Goal: Entertainment & Leisure: Consume media (video, audio)

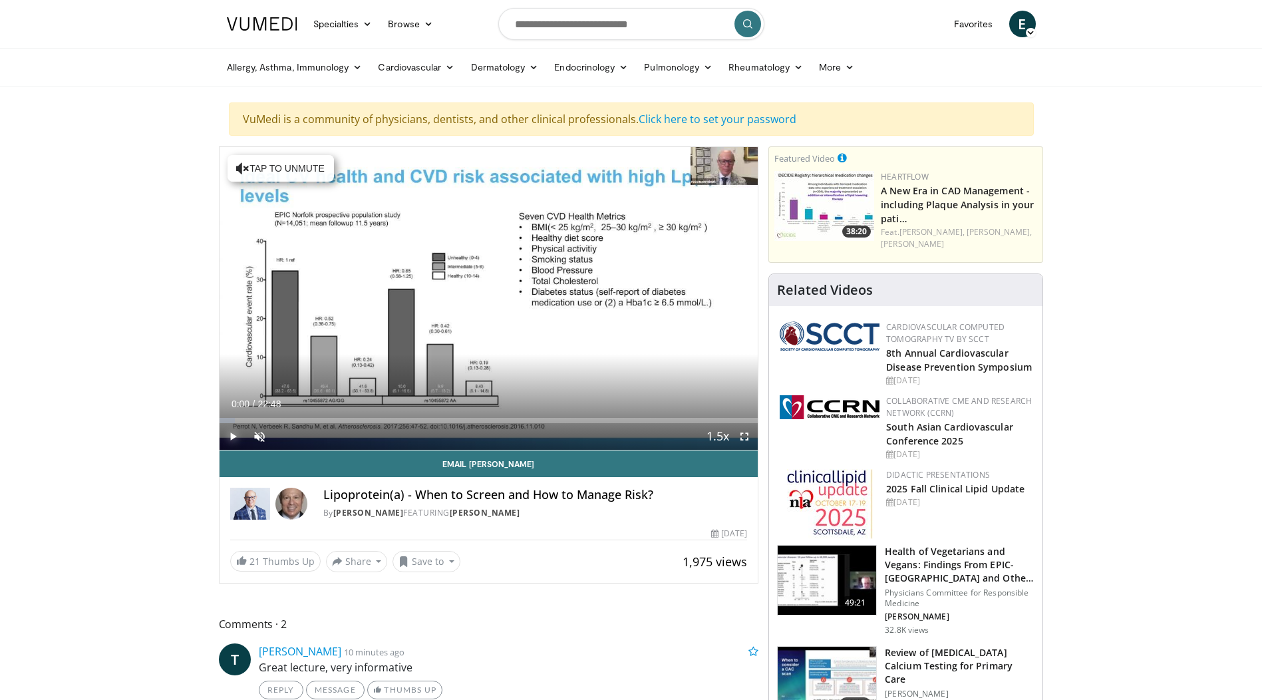
click at [230, 438] on span "Video Player" at bounding box center [233, 436] width 27 height 27
click at [255, 439] on span "Video Player" at bounding box center [259, 436] width 27 height 27
drag, startPoint x: 294, startPoint y: 434, endPoint x: 322, endPoint y: 439, distance: 28.4
click at [322, 439] on div "Mute 100%" at bounding box center [292, 436] width 93 height 27
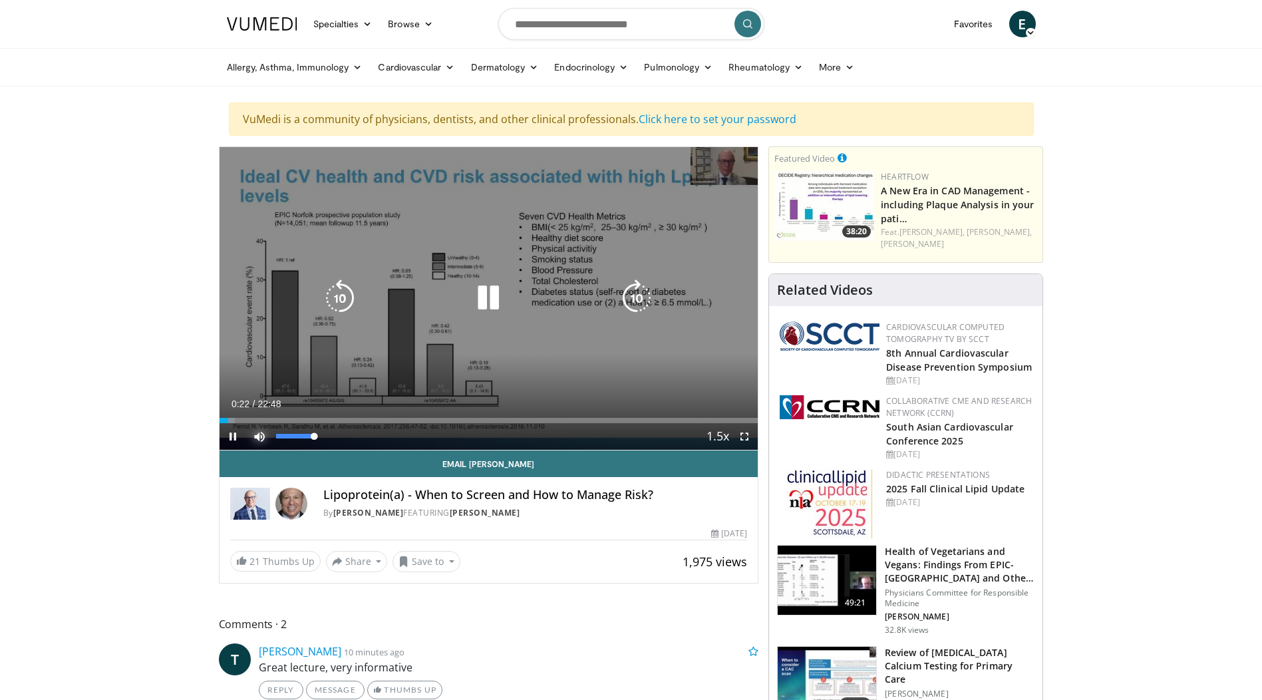
drag, startPoint x: 313, startPoint y: 434, endPoint x: 359, endPoint y: 437, distance: 46.0
click at [357, 437] on div "Current Time 0:22 / Duration 22:48 Pause Skip Backward Skip Forward Mute 100% L…" at bounding box center [489, 436] width 539 height 27
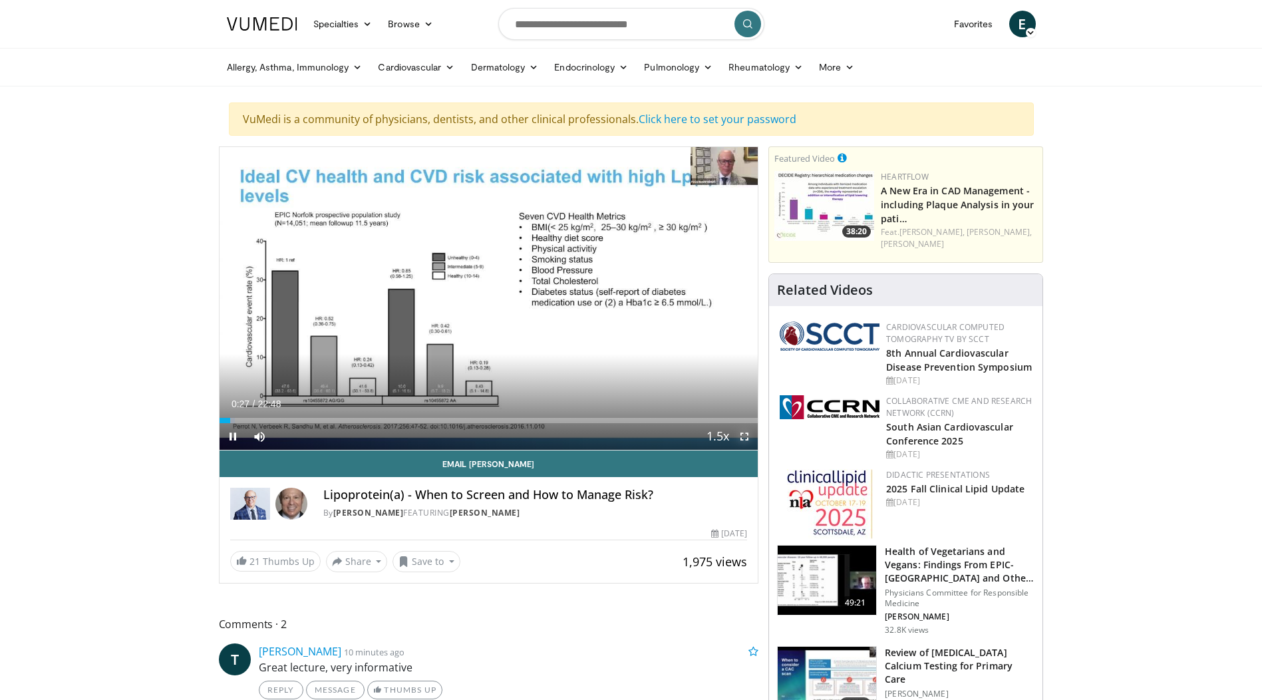
click at [744, 436] on span "Video Player" at bounding box center [744, 436] width 27 height 27
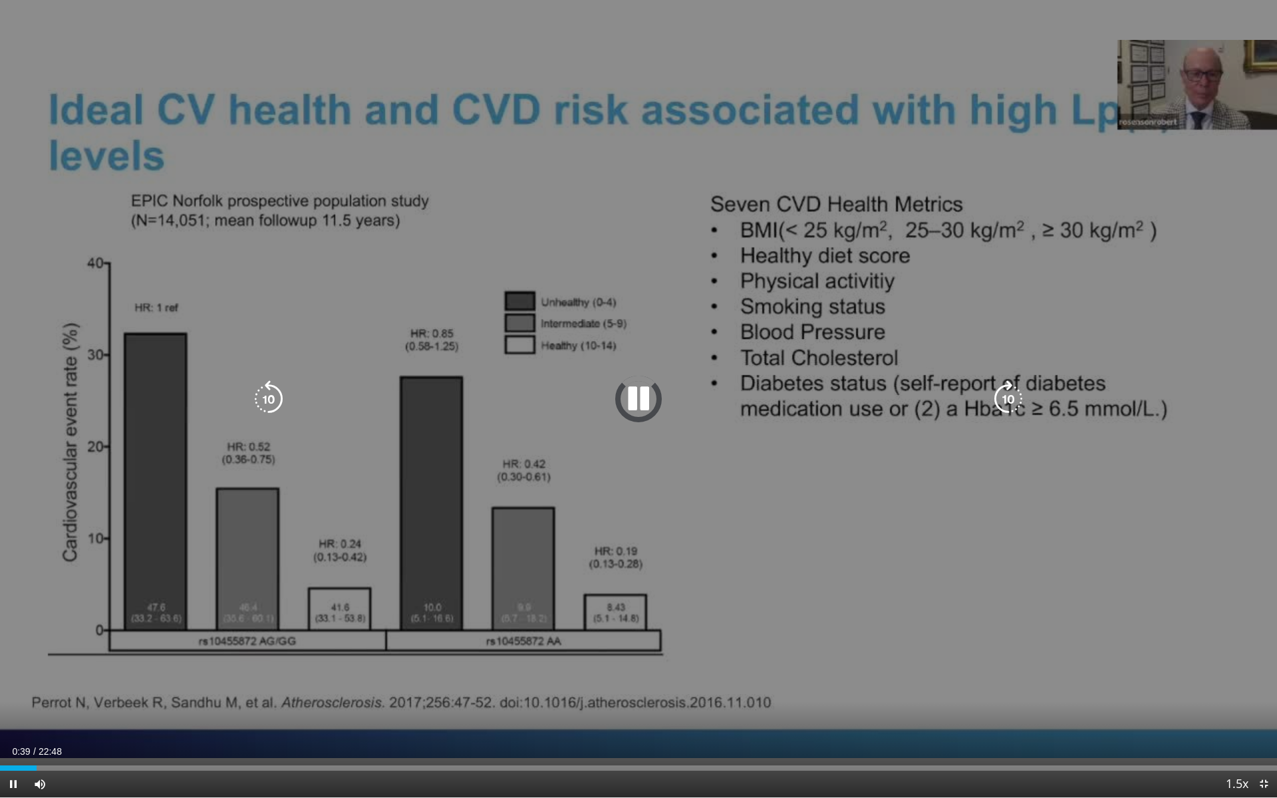
click at [635, 398] on icon "Video Player" at bounding box center [638, 398] width 37 height 37
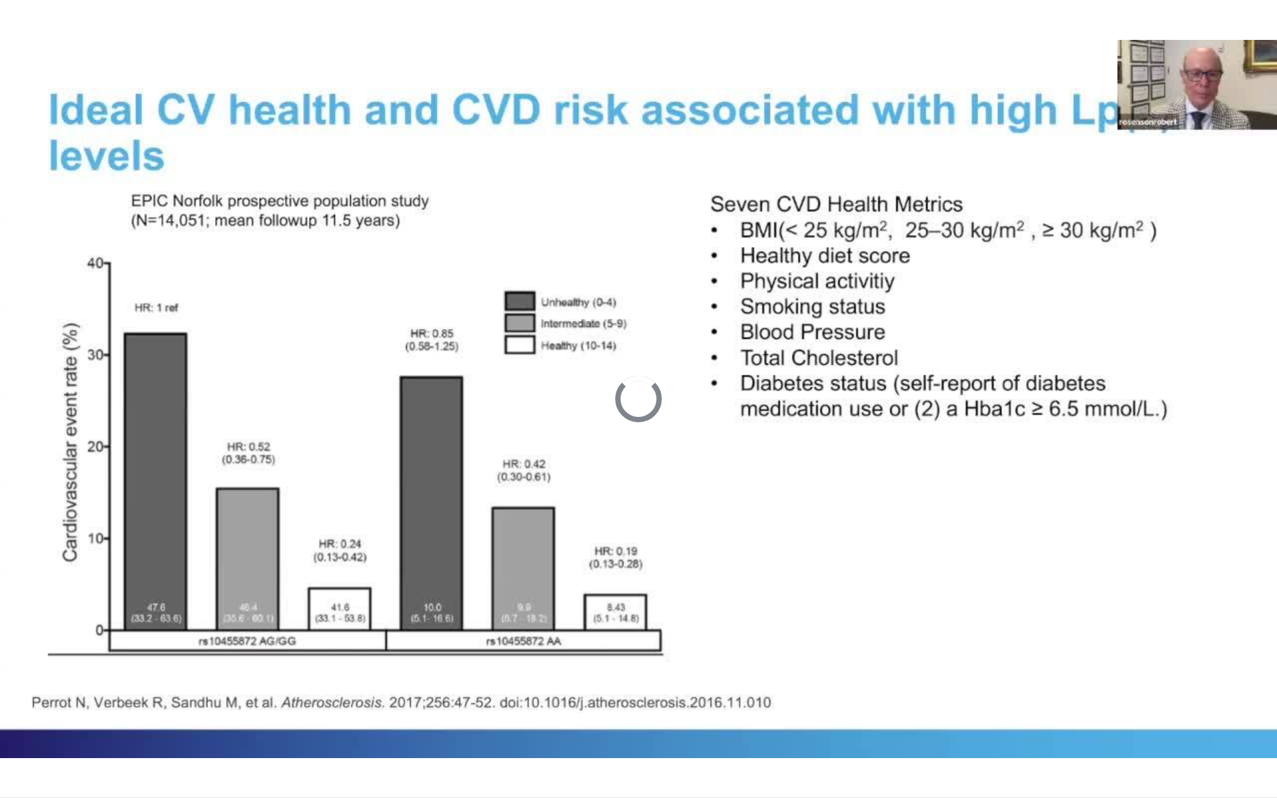
click at [635, 398] on div "10 seconds Tap to unmute" at bounding box center [638, 399] width 1277 height 798
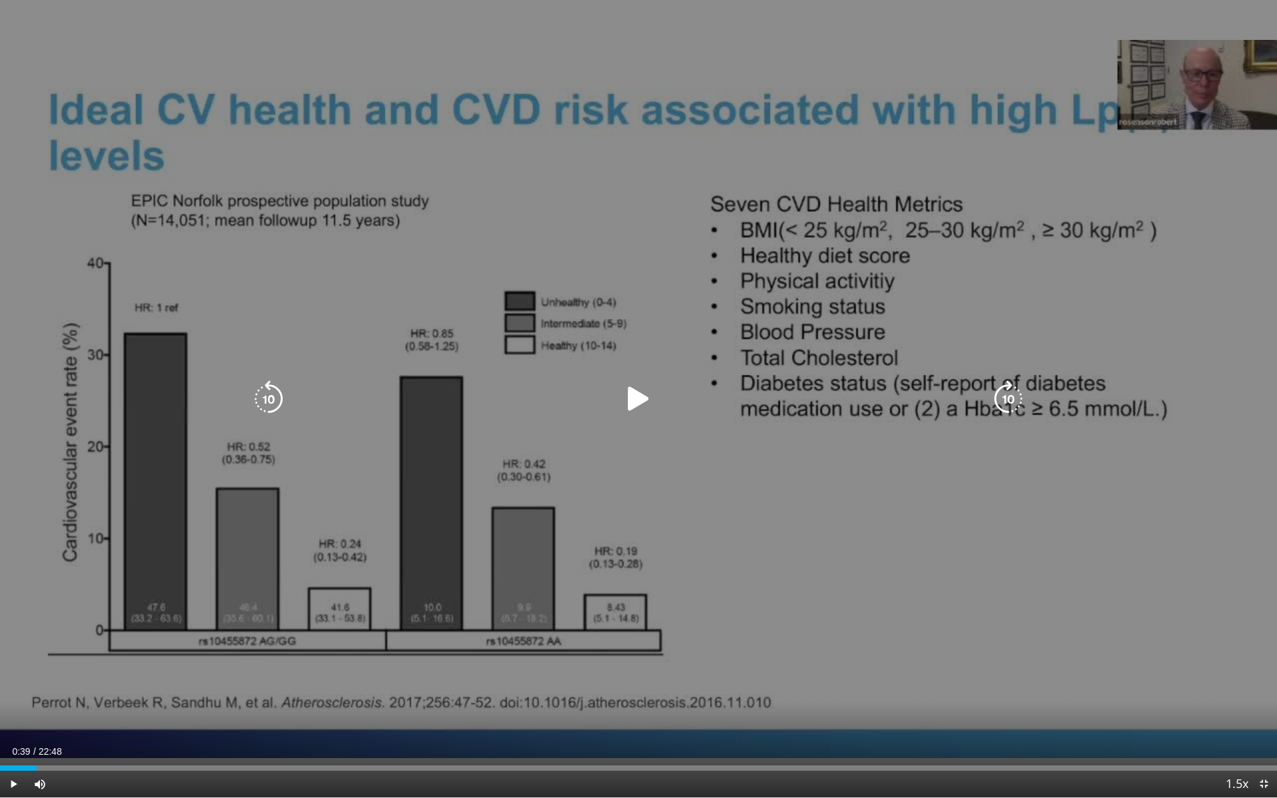
click at [631, 394] on icon "Video Player" at bounding box center [638, 398] width 37 height 37
